Goal: Communication & Community: Participate in discussion

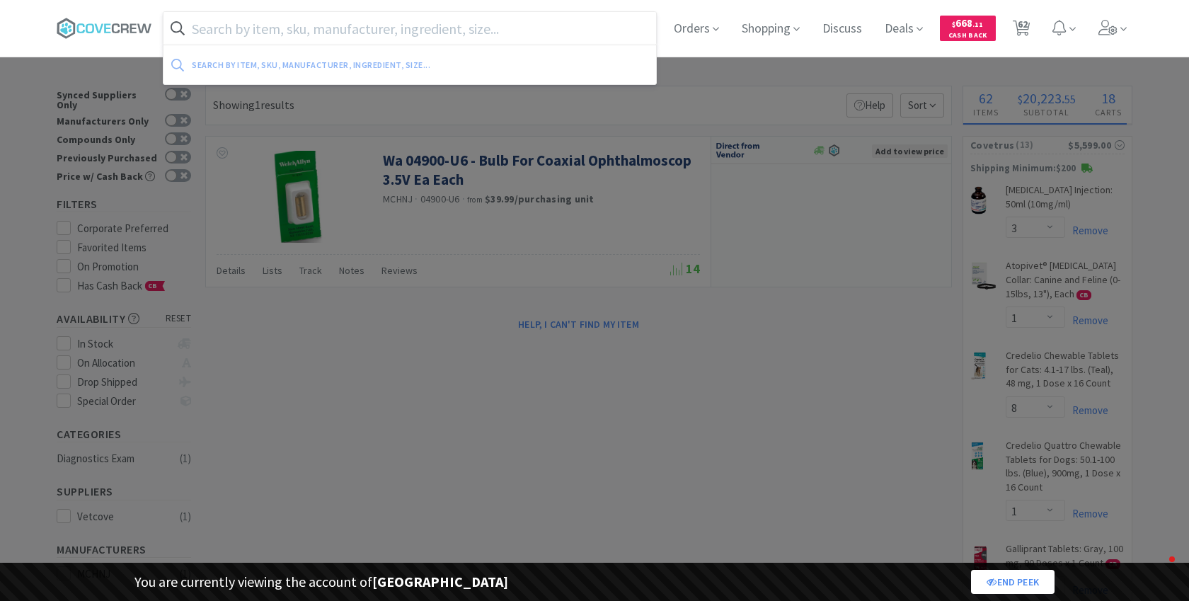
select select "3"
select select "1"
select select "8"
select select "1"
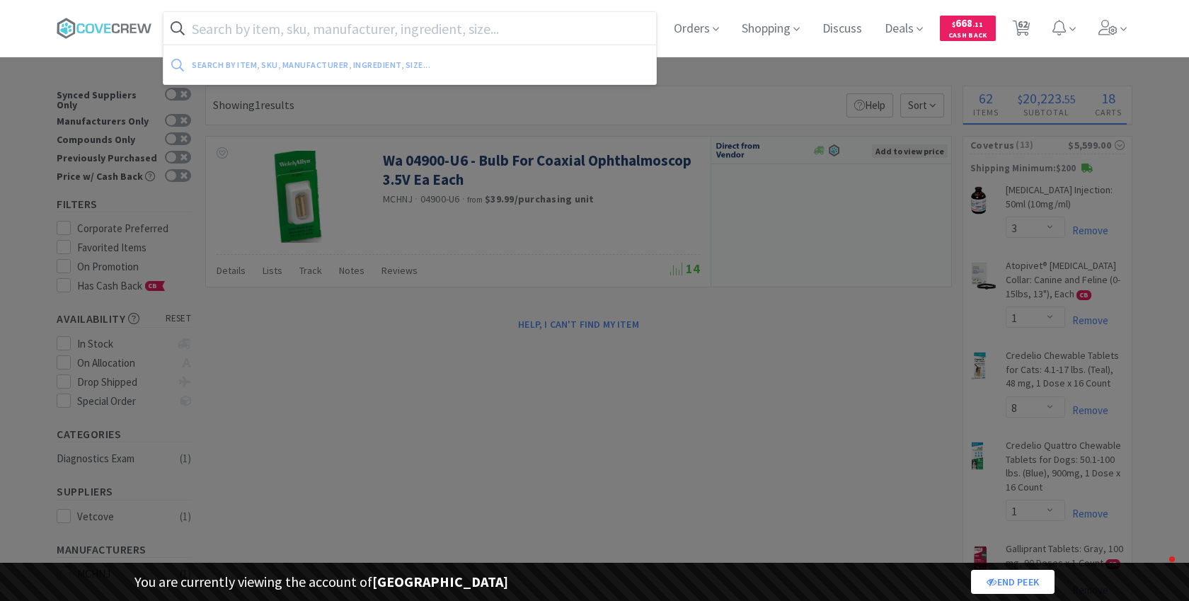
select select "2"
select select "1"
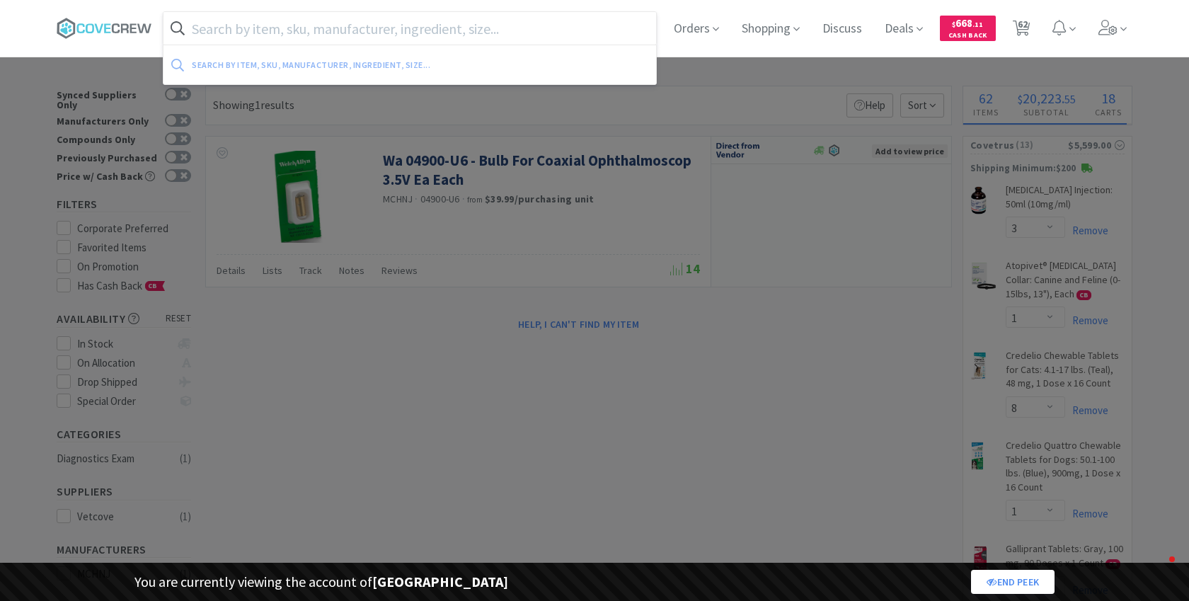
select select "1"
select select "2"
select select "1"
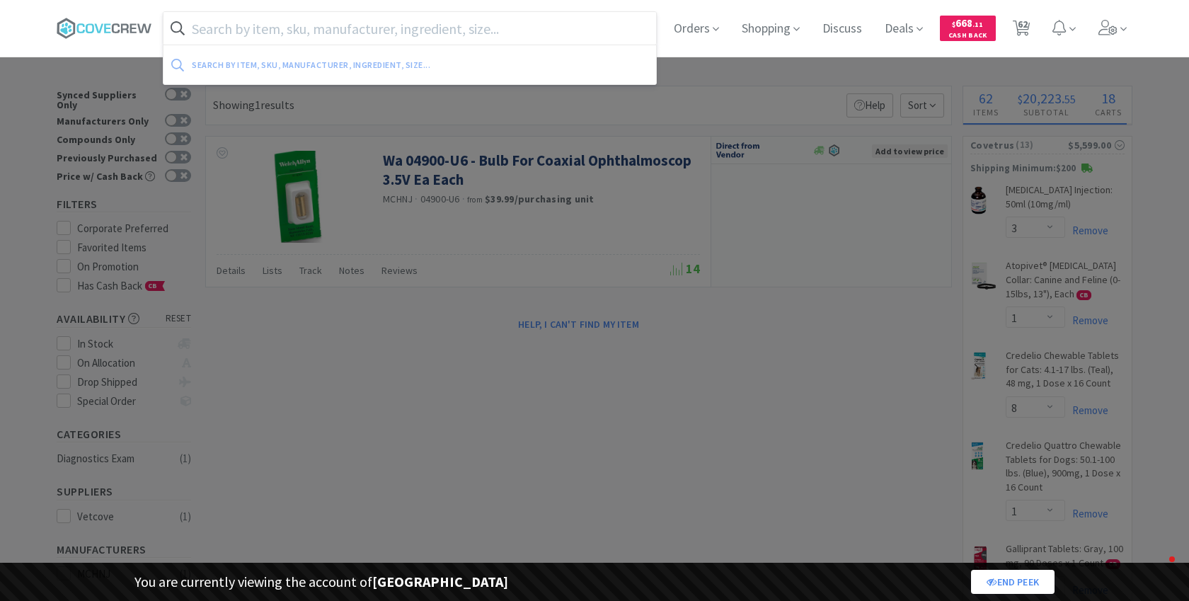
select select "1"
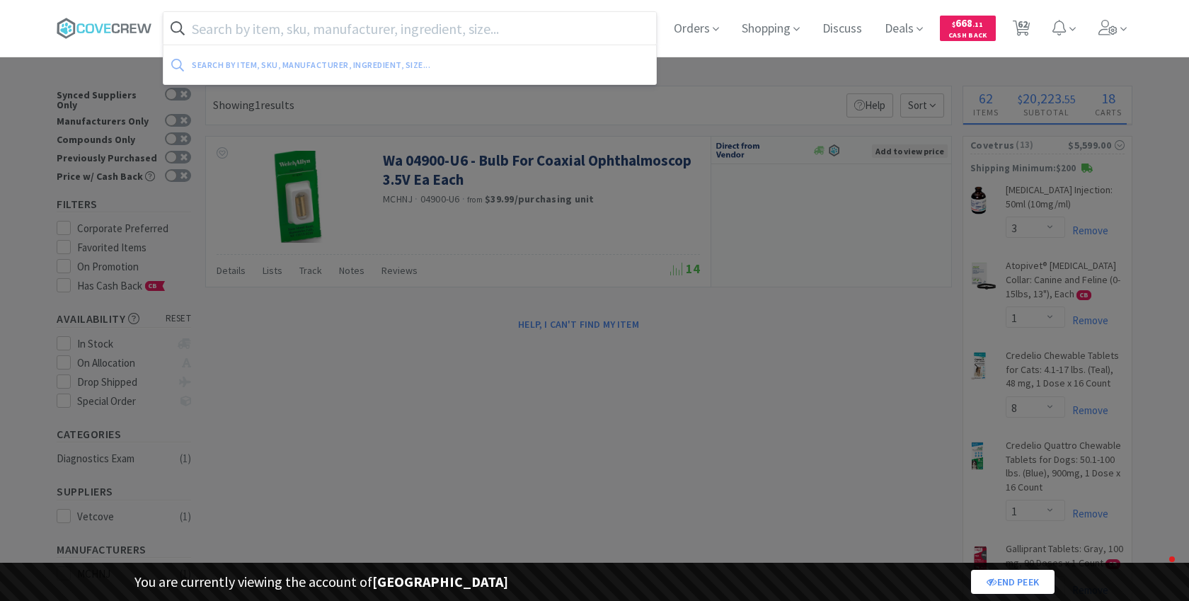
select select "1"
select select "2"
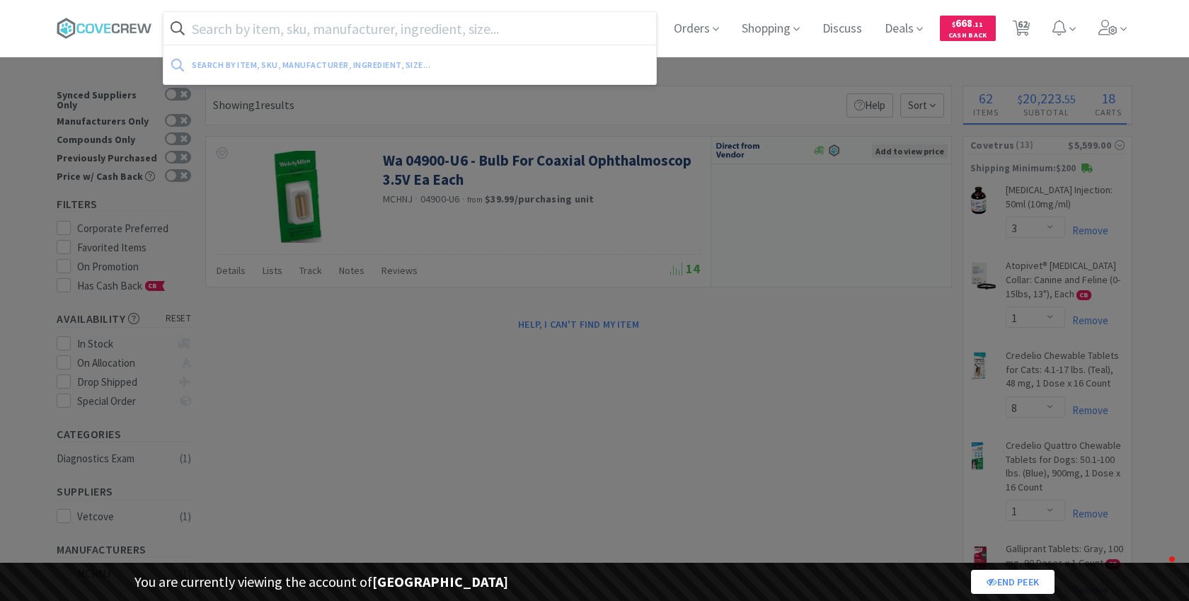
select select "1"
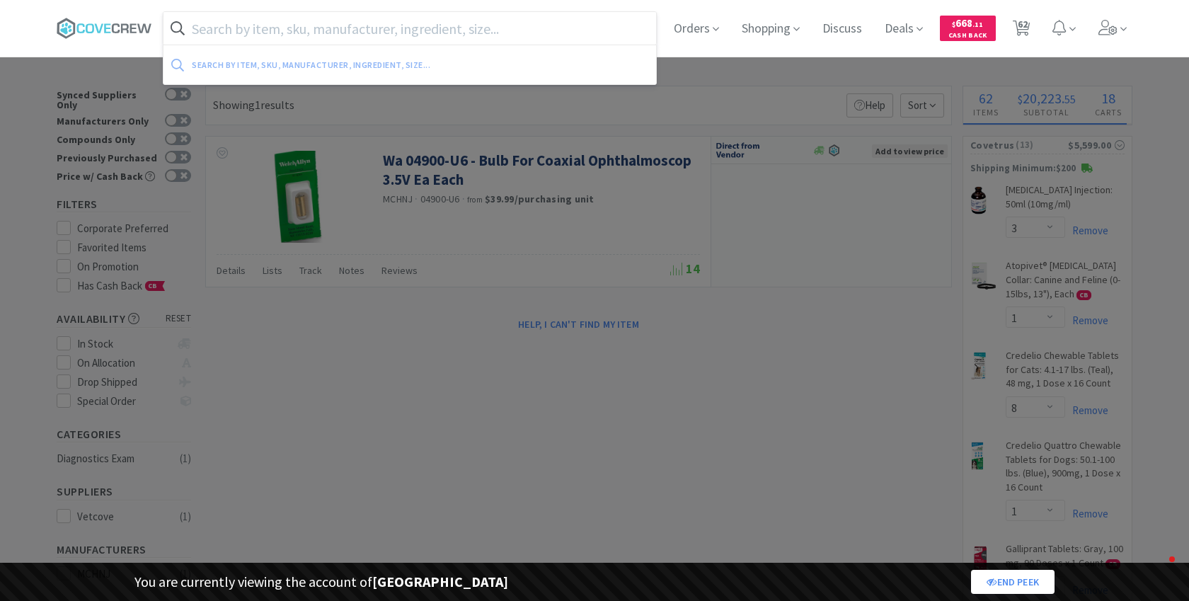
select select "5"
select select "2"
select select "1"
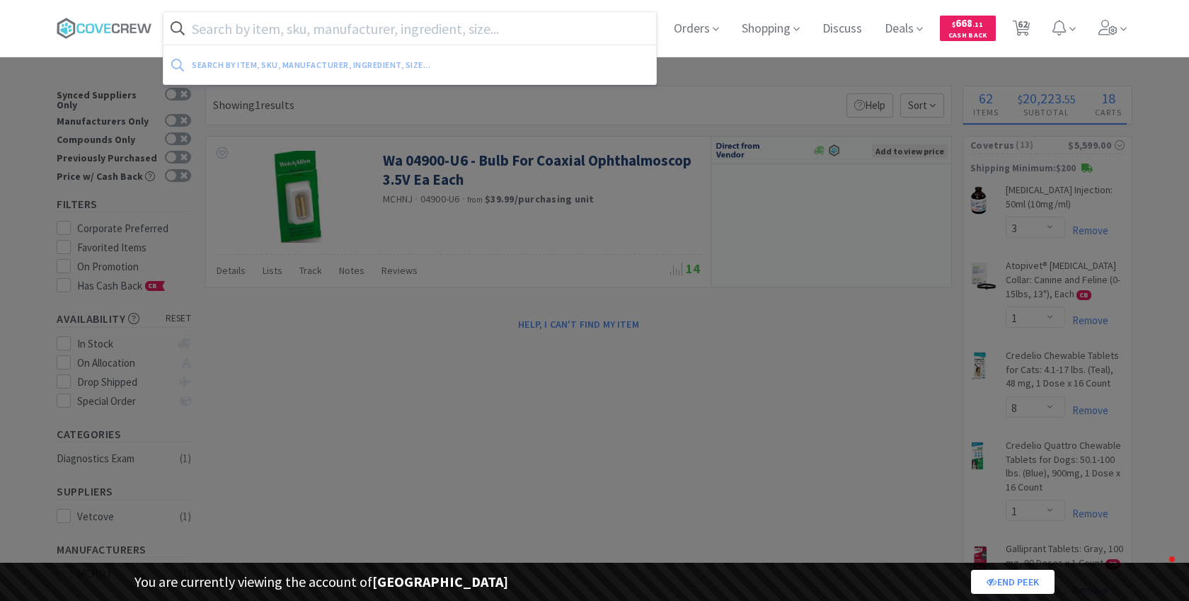
select select "1"
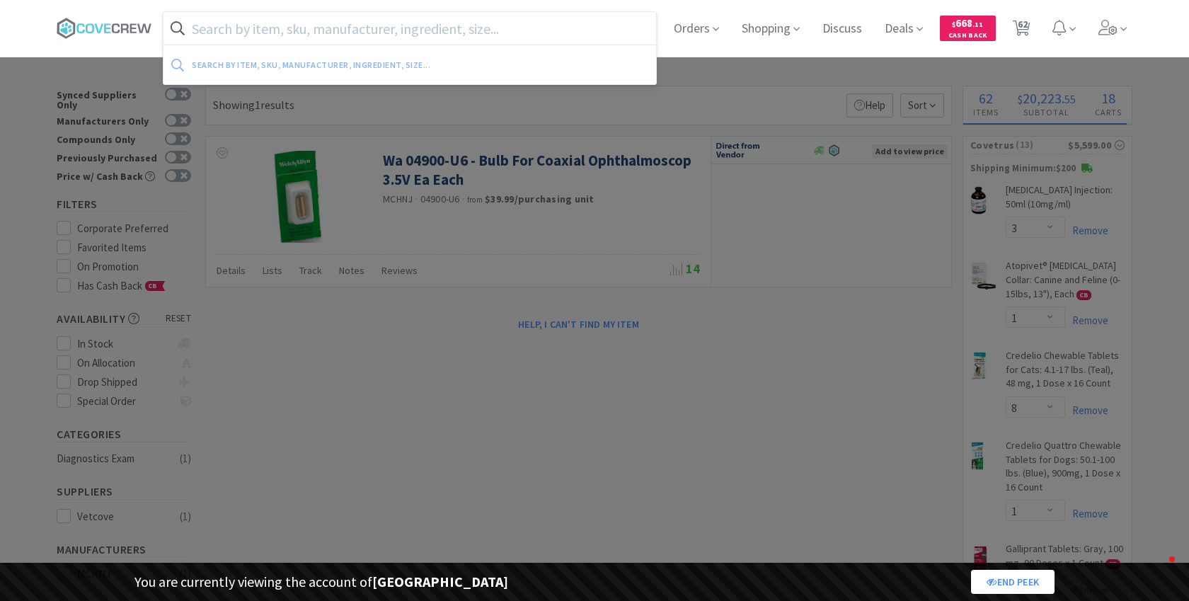
select select "2"
select select "4"
select select "3"
select select "1"
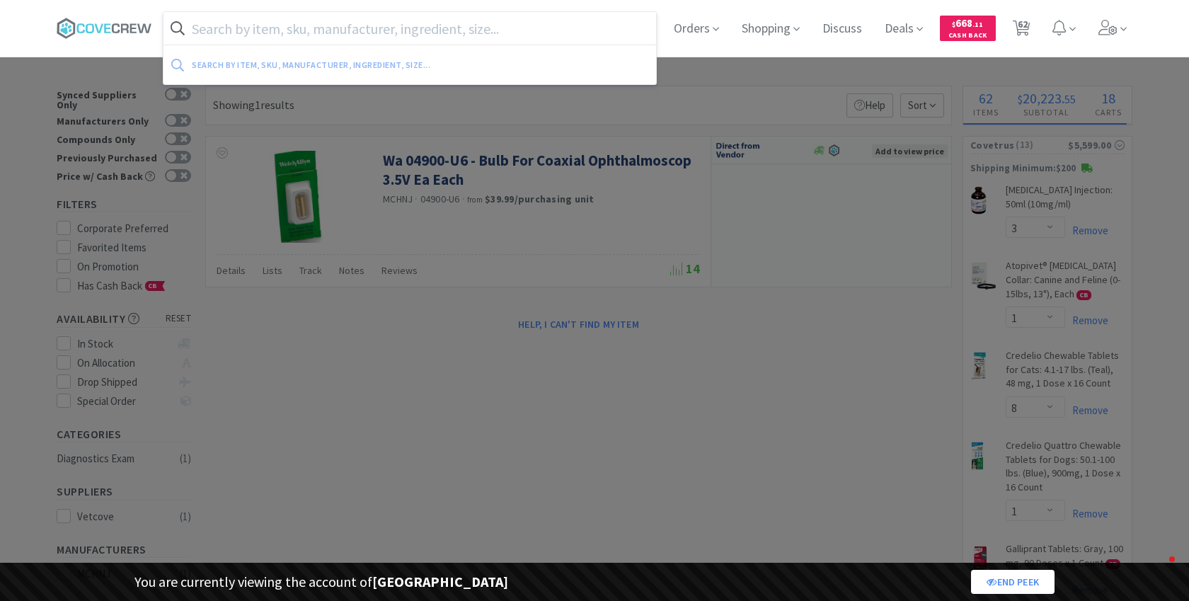
select select "1"
select select "3"
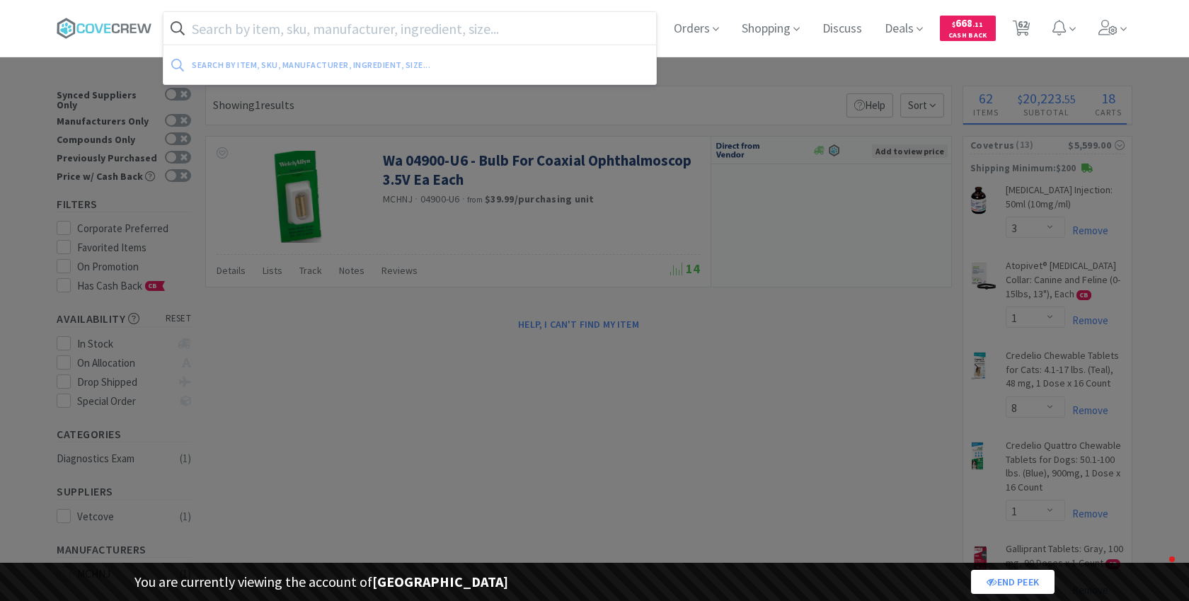
select select "2"
select select "1"
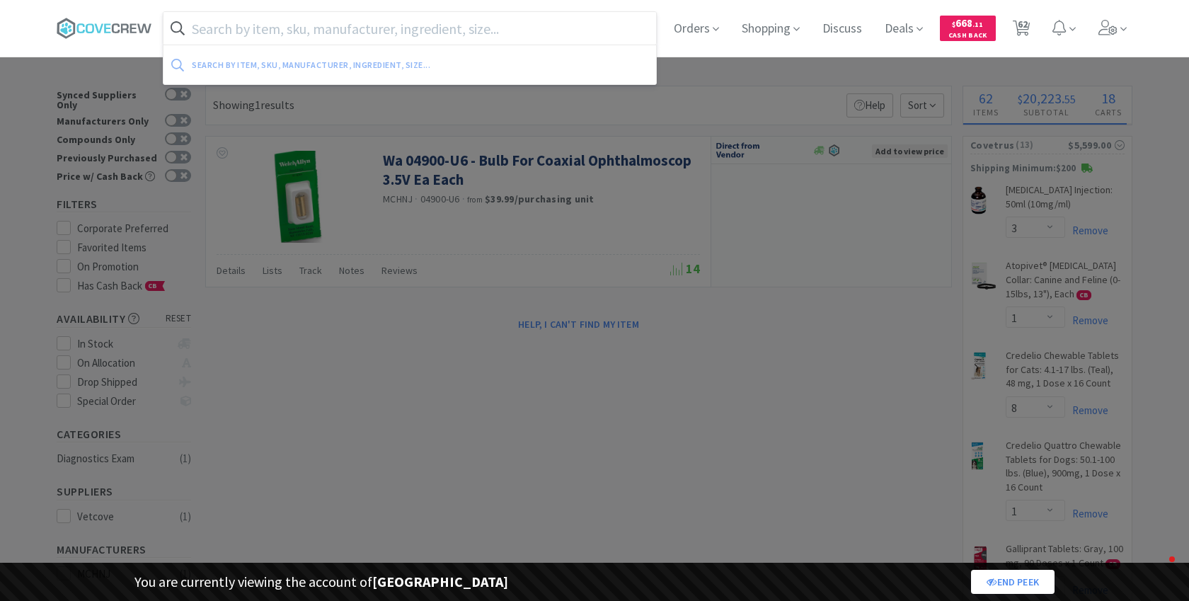
select select "2"
select select "1"
select select "2"
select select "9"
select select "5"
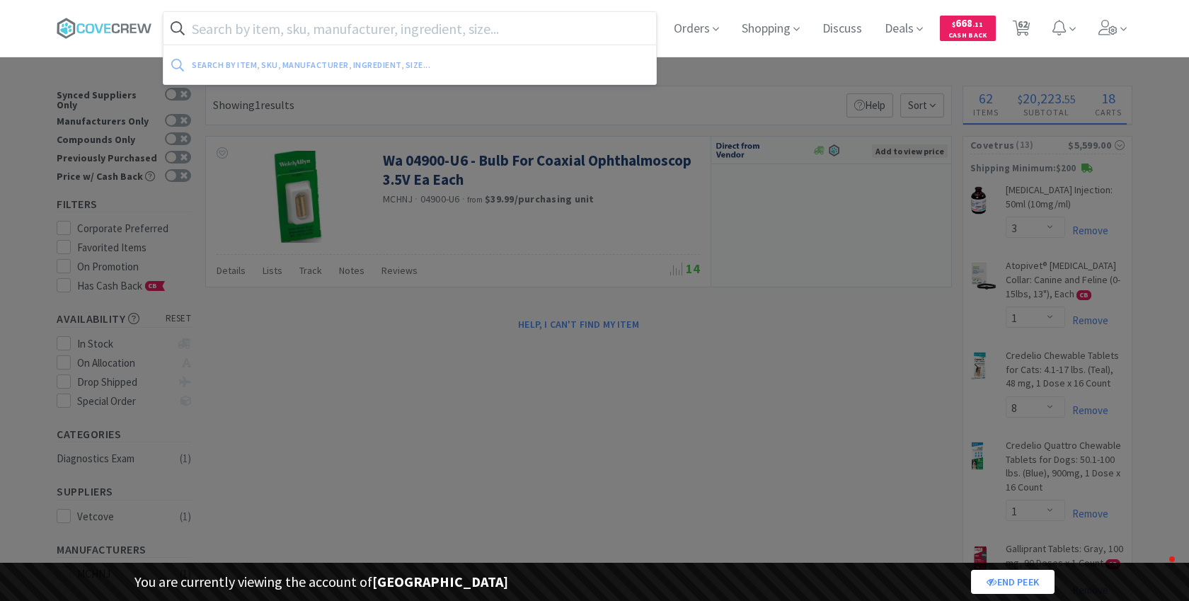
select select "2"
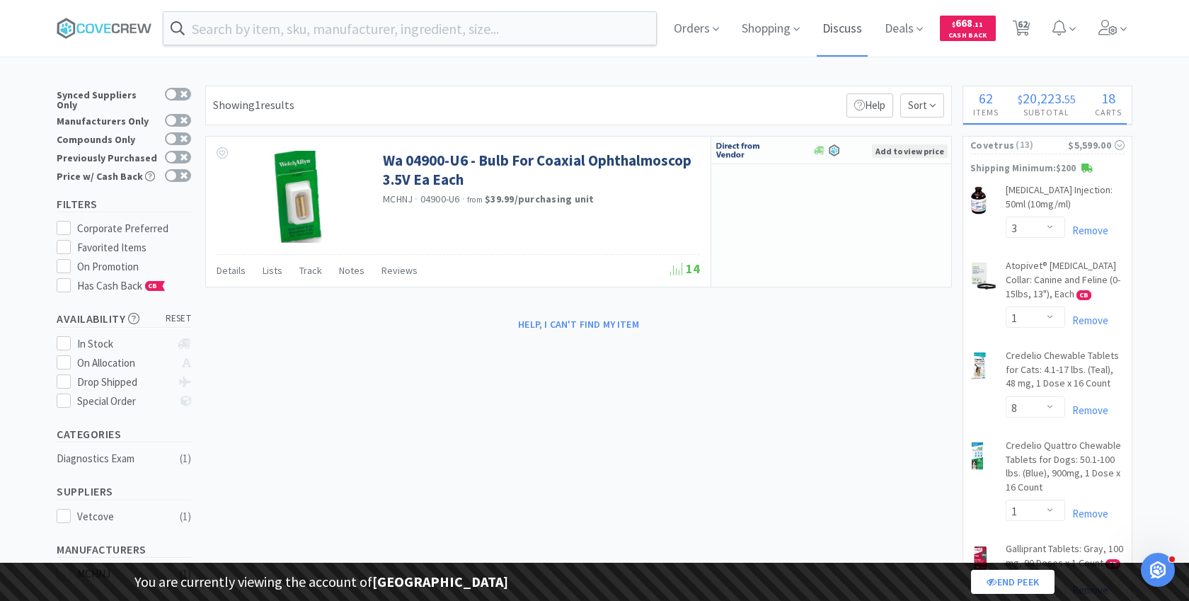
click at [857, 20] on span "Discuss" at bounding box center [841, 28] width 51 height 57
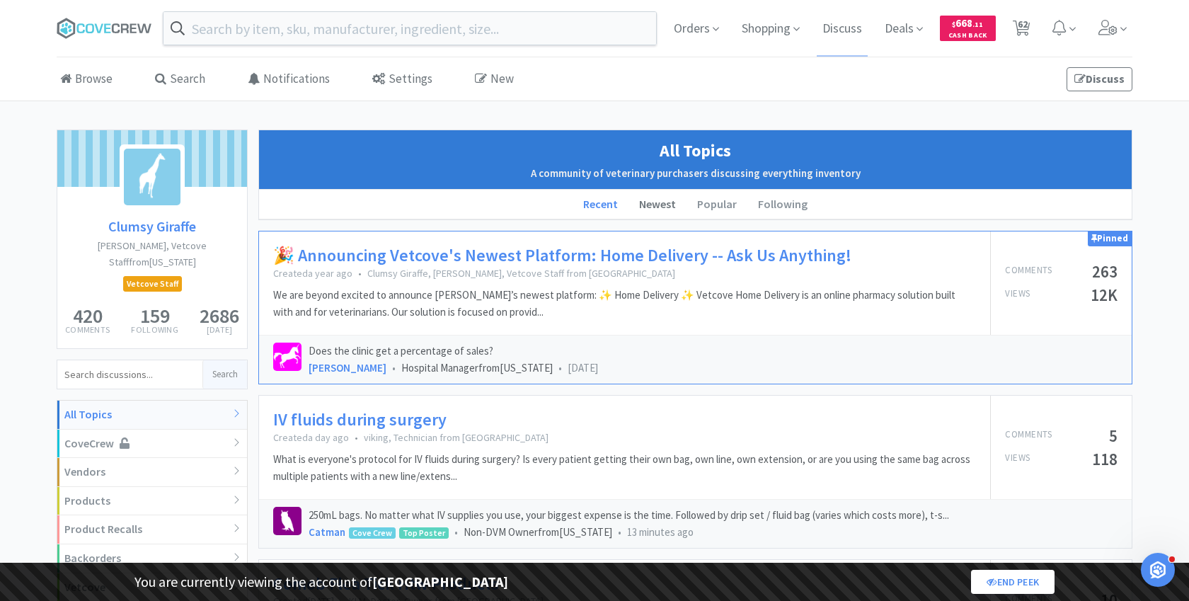
click at [664, 213] on li "Newest" at bounding box center [657, 205] width 58 height 30
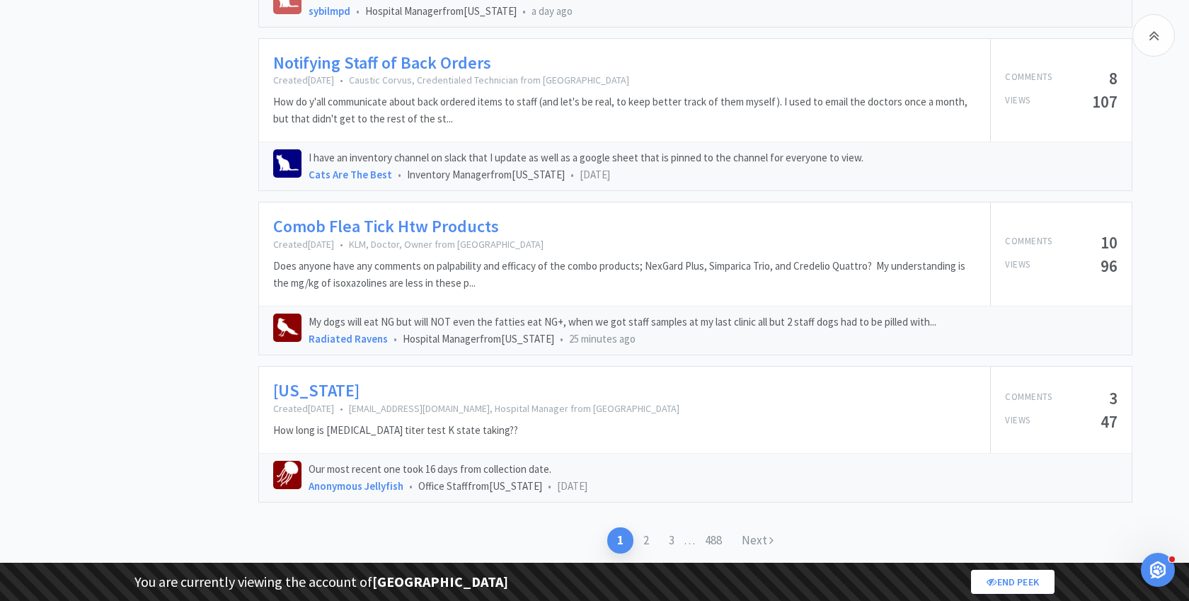
scroll to position [2035, 0]
